Goal: Information Seeking & Learning: Find specific fact

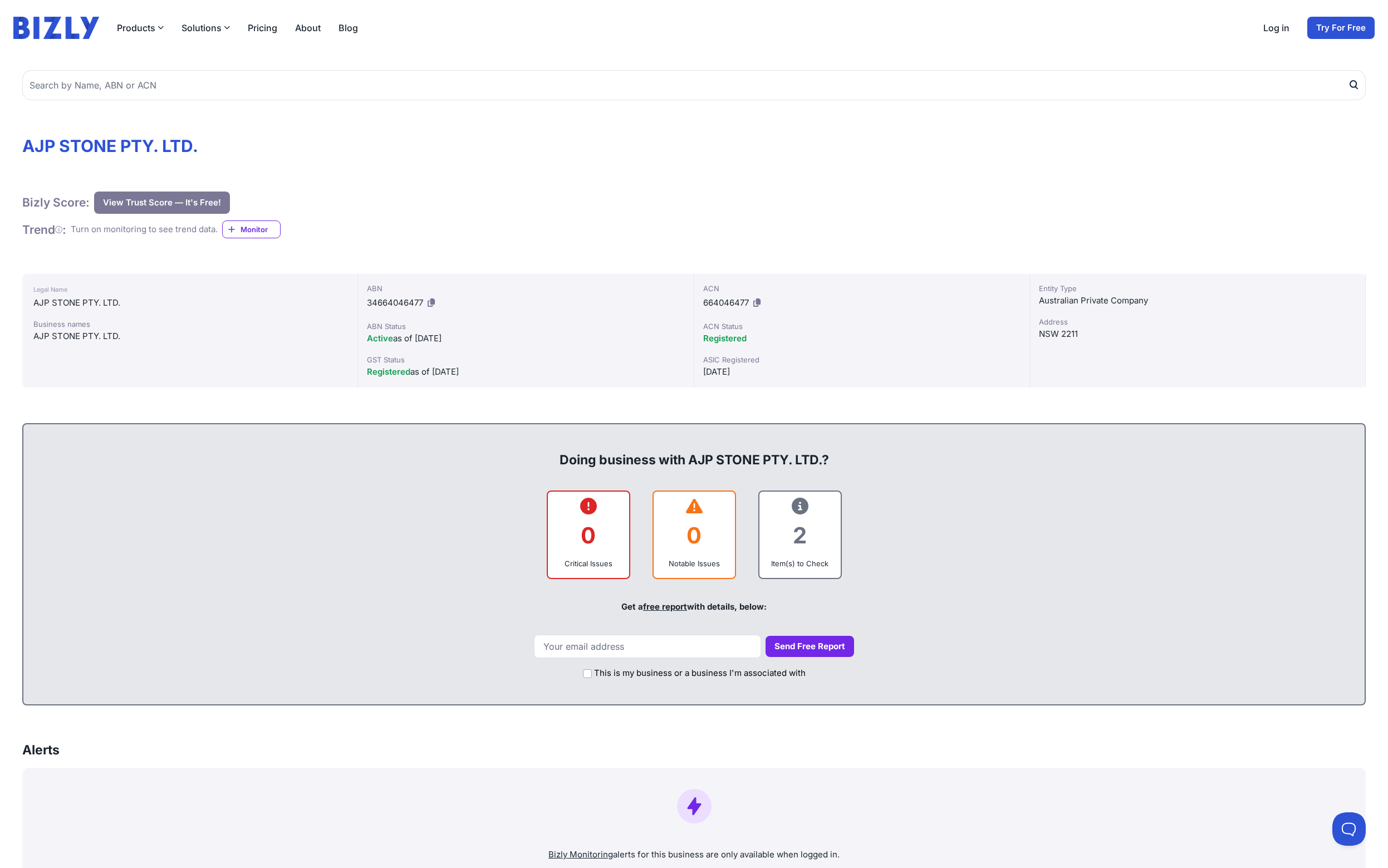
scroll to position [36, 0]
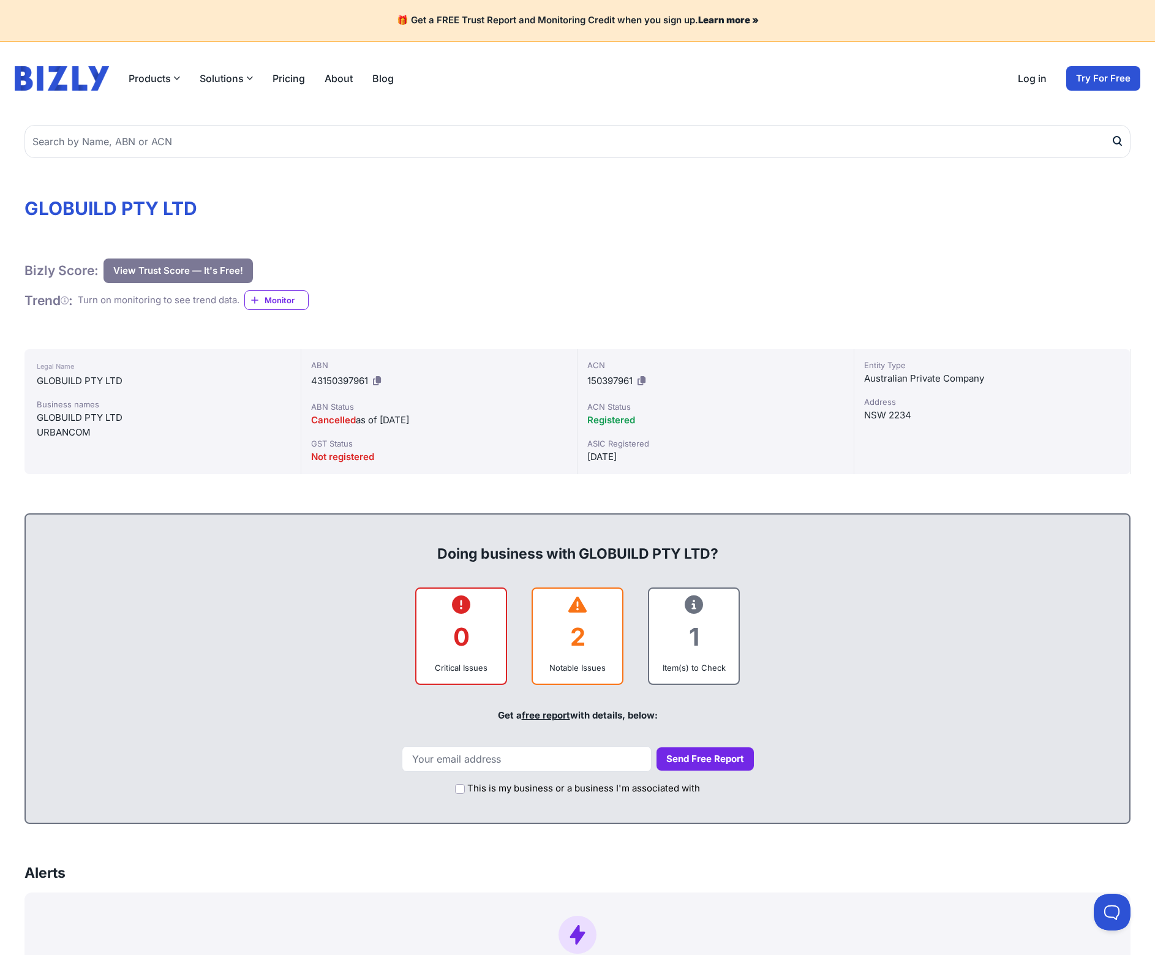
drag, startPoint x: 622, startPoint y: 422, endPoint x: 621, endPoint y: 416, distance: 6.2
click at [622, 417] on span "Registered" at bounding box center [611, 420] width 48 height 12
click at [621, 416] on span "Registered" at bounding box center [611, 420] width 48 height 12
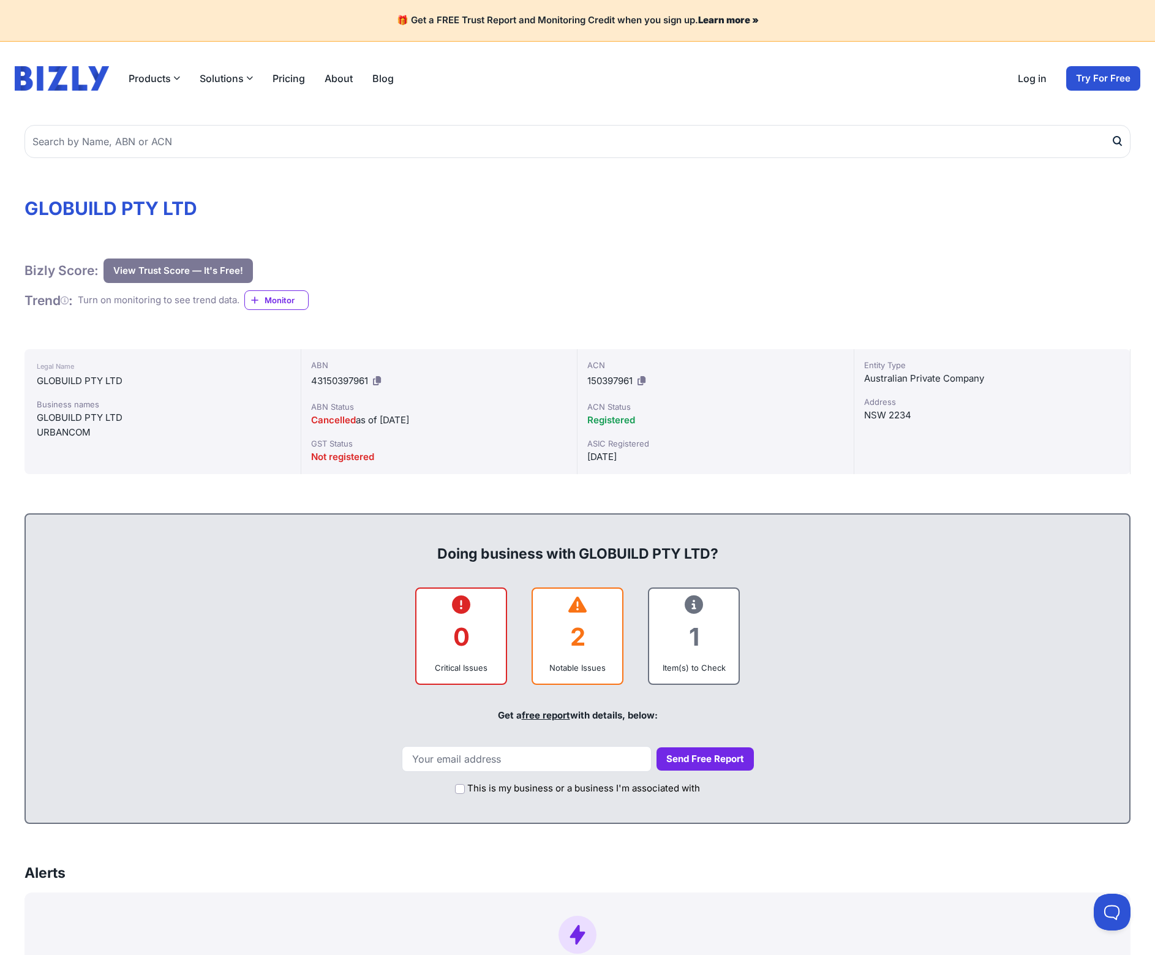
click at [619, 422] on span "Registered" at bounding box center [611, 420] width 48 height 12
click at [619, 421] on span "Registered" at bounding box center [611, 420] width 48 height 12
click at [610, 415] on span "Registered" at bounding box center [611, 420] width 48 height 12
click at [608, 414] on span "Registered" at bounding box center [611, 420] width 48 height 12
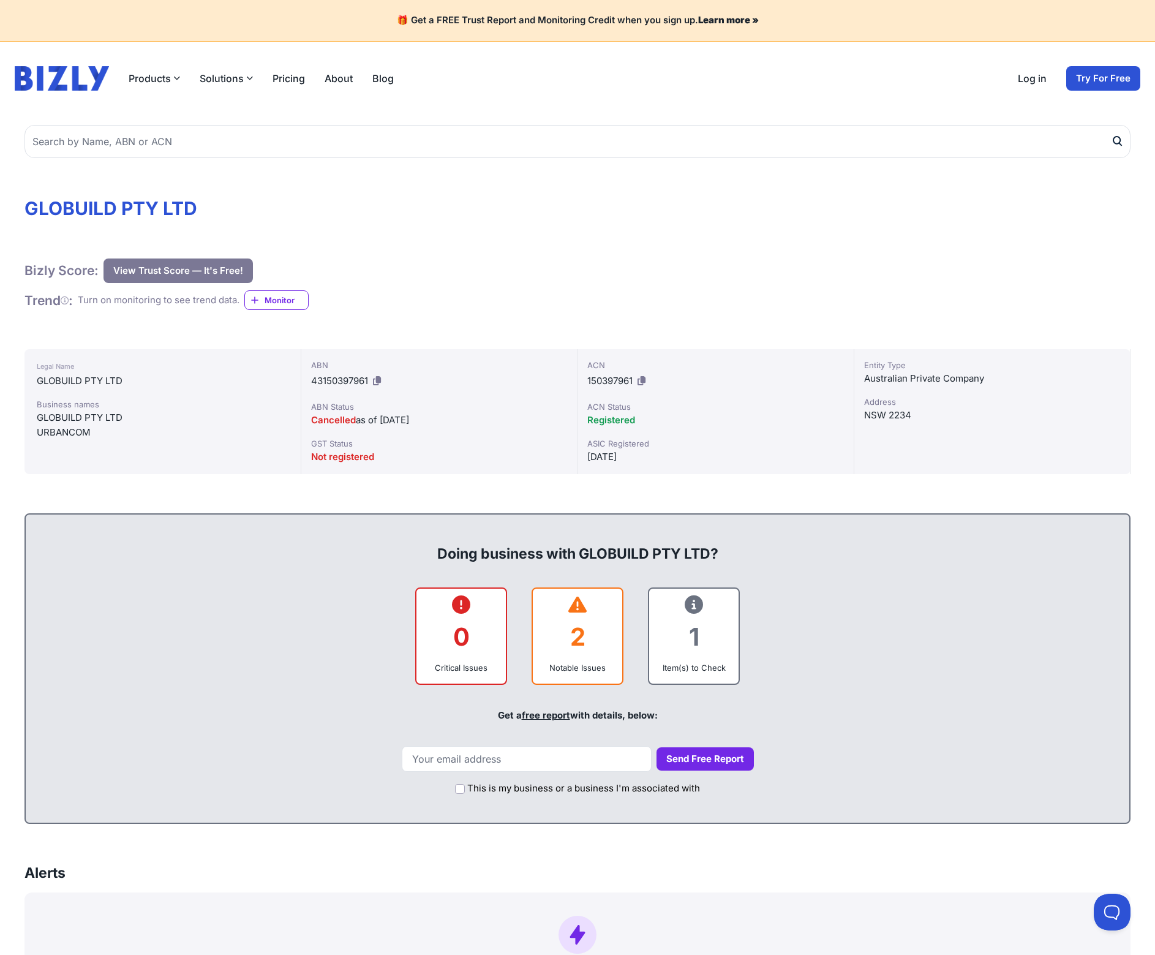
drag, startPoint x: 464, startPoint y: 375, endPoint x: 454, endPoint y: 413, distance: 39.8
click at [454, 415] on div "ABN 43150397961 ABN Status Cancelled as of [DATE] GST Status Not registered" at bounding box center [439, 411] width 277 height 125
click at [458, 411] on div "ABN Status" at bounding box center [439, 406] width 257 height 12
drag, startPoint x: 572, startPoint y: 416, endPoint x: 587, endPoint y: 416, distance: 14.7
click at [587, 416] on div "Legal Name GLOBUILD PTY LTD Business names GLOBUILD PTY LTD URBANCOM ABN 431503…" at bounding box center [577, 411] width 1106 height 125
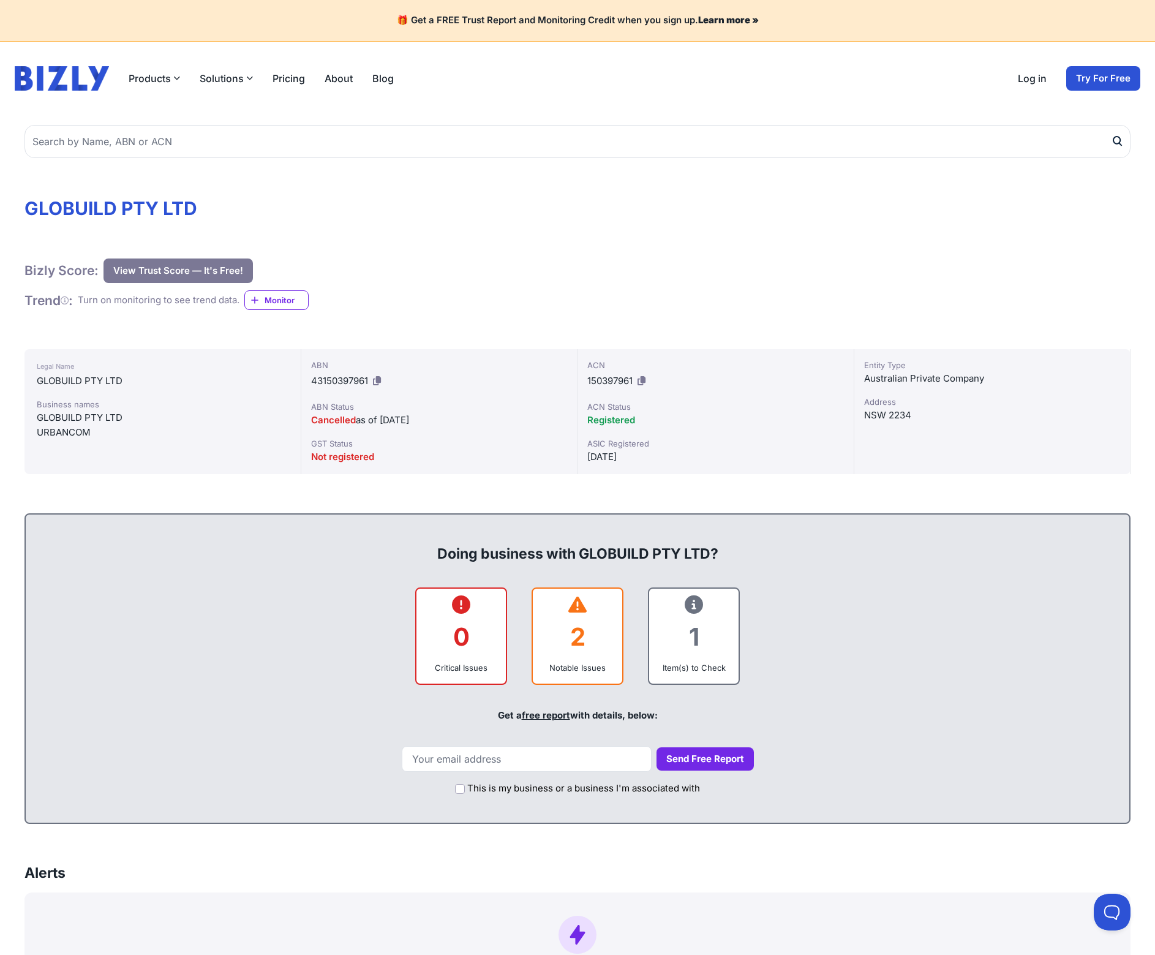
click at [586, 412] on div "ACN 150397961 ACN Status Registered ASIC Registered 12/04/2011" at bounding box center [715, 411] width 277 height 125
drag, startPoint x: 595, startPoint y: 408, endPoint x: 641, endPoint y: 418, distance: 47.7
click at [641, 418] on div "ACN 150397961 ACN Status Registered ASIC Registered 12/04/2011" at bounding box center [715, 411] width 277 height 125
click at [641, 418] on div "Registered" at bounding box center [715, 420] width 257 height 15
drag, startPoint x: 647, startPoint y: 416, endPoint x: 631, endPoint y: 413, distance: 15.7
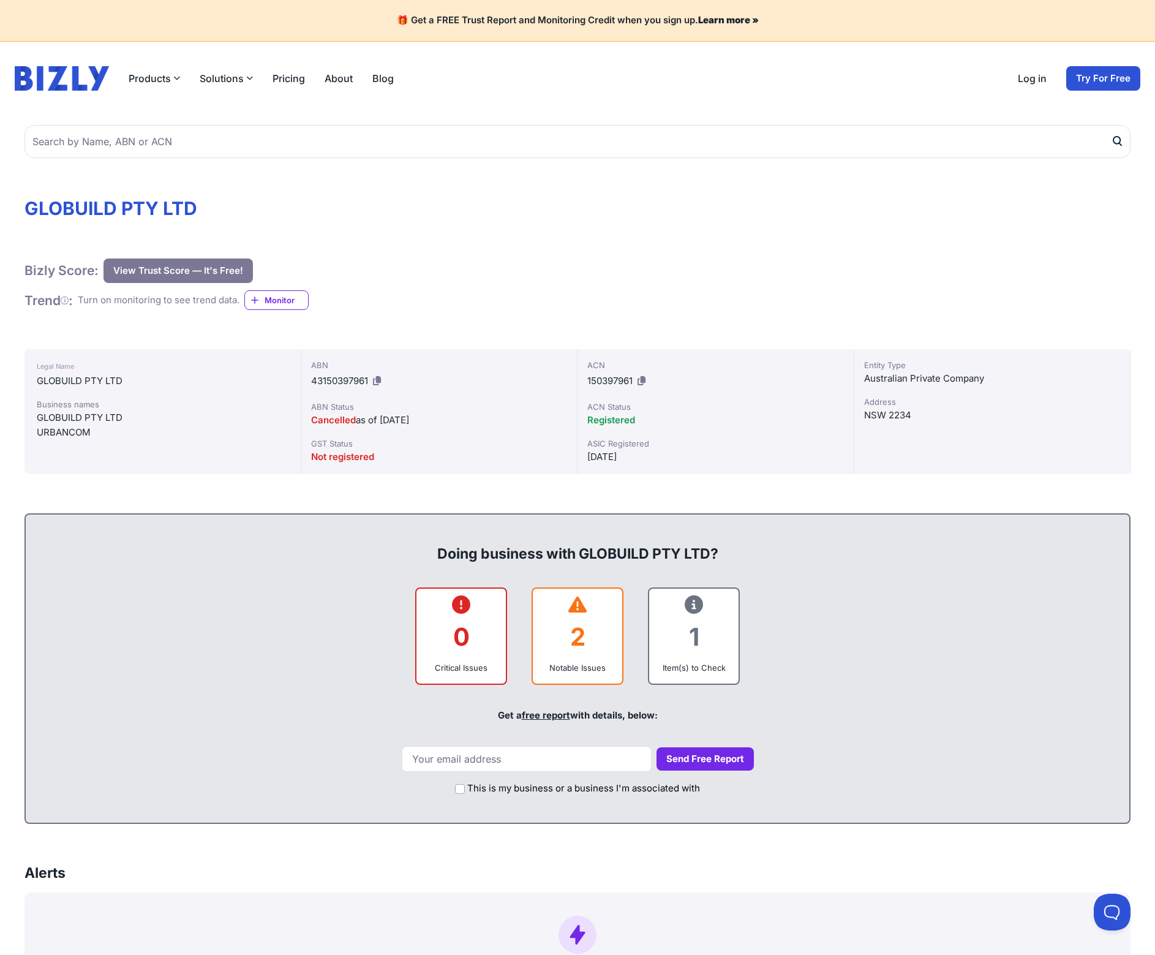
click at [631, 413] on div "Registered" at bounding box center [715, 420] width 257 height 15
